Goal: Find specific page/section: Find specific page/section

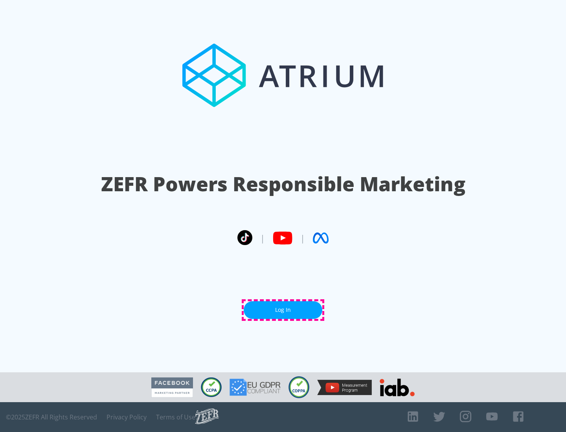
click at [283, 310] on link "Log In" at bounding box center [282, 310] width 79 height 18
